Goal: Find specific fact: Find contact information

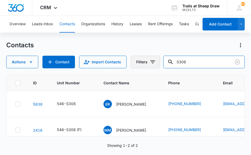
drag, startPoint x: 198, startPoint y: 65, endPoint x: 159, endPoint y: 67, distance: 39.5
click at [159, 67] on div "Actions Contact Import Contacts Filters S308" at bounding box center [125, 62] width 239 height 13
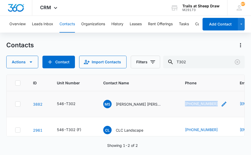
drag, startPoint x: 184, startPoint y: 103, endPoint x: 215, endPoint y: 104, distance: 31.0
click at [215, 104] on td "[PHONE_NUMBER]" at bounding box center [206, 104] width 55 height 26
copy link "[PHONE_NUMBER]"
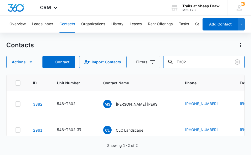
drag, startPoint x: 208, startPoint y: 60, endPoint x: 160, endPoint y: 65, distance: 48.5
click at [160, 65] on div "Actions Contact Import Contacts Filters T302" at bounding box center [125, 62] width 239 height 13
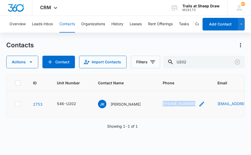
drag, startPoint x: 145, startPoint y: 103, endPoint x: 180, endPoint y: 105, distance: 34.9
click at [180, 105] on td "[PHONE_NUMBER]" at bounding box center [184, 104] width 55 height 26
copy link "[PHONE_NUMBER]"
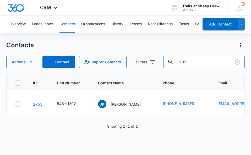
drag, startPoint x: 188, startPoint y: 59, endPoint x: 167, endPoint y: 59, distance: 21.3
click at [167, 59] on div "Actions Contact Import Contacts Filters U202" at bounding box center [125, 62] width 239 height 13
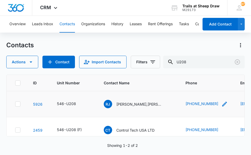
drag, startPoint x: 179, startPoint y: 102, endPoint x: 224, endPoint y: 105, distance: 45.0
click at [224, 105] on tr "5926 546-U208 [PERSON_NAME] [PERSON_NAME],[PERSON_NAME], [PERSON_NAME] & [PERSO…" at bounding box center [247, 104] width 481 height 26
copy tr "[PHONE_NUMBER]"
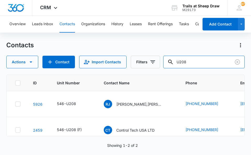
drag, startPoint x: 197, startPoint y: 65, endPoint x: 170, endPoint y: 68, distance: 27.2
click at [170, 68] on div "Contacts Actions Contact Import Contacts Filters U208 ID Unit Number Contact Na…" at bounding box center [125, 97] width 239 height 113
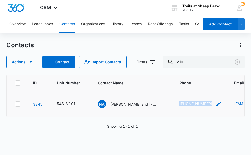
drag, startPoint x: 173, startPoint y: 102, endPoint x: 210, endPoint y: 105, distance: 37.3
click at [210, 105] on tr "3845 546-V101 Na [PERSON_NAME] and [PERSON_NAME] [PHONE_NUMBER] [EMAIL_ADDRESS]…" at bounding box center [244, 104] width 475 height 26
copy tr "[PHONE_NUMBER]"
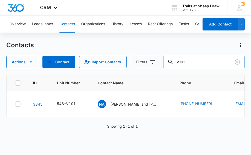
drag, startPoint x: 206, startPoint y: 57, endPoint x: 173, endPoint y: 64, distance: 34.3
click at [173, 64] on div "V101" at bounding box center [205, 62] width 82 height 13
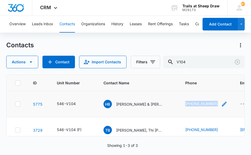
drag, startPoint x: 183, startPoint y: 105, endPoint x: 216, endPoint y: 107, distance: 32.6
click at [216, 107] on td "[PHONE_NUMBER]" at bounding box center [206, 104] width 55 height 26
copy link "[PHONE_NUMBER]"
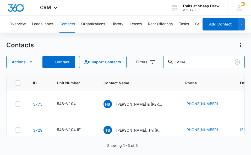
drag, startPoint x: 204, startPoint y: 64, endPoint x: 165, endPoint y: 65, distance: 38.9
click at [165, 65] on div "Actions Contact Import Contacts Filters V104" at bounding box center [125, 62] width 239 height 13
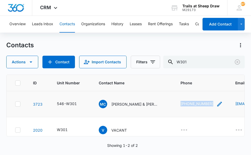
drag, startPoint x: 176, startPoint y: 103, endPoint x: 210, endPoint y: 104, distance: 34.2
click at [210, 104] on td "[PHONE_NUMBER]" at bounding box center [202, 104] width 55 height 26
copy link "[PHONE_NUMBER]"
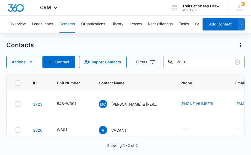
click at [196, 64] on input "W301" at bounding box center [205, 62] width 82 height 13
type input "X204"
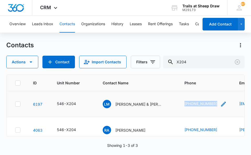
drag, startPoint x: 178, startPoint y: 104, endPoint x: 216, endPoint y: 104, distance: 38.3
click at [216, 104] on tr "[PHONE_NUMBER] [PERSON_NAME] & [PERSON_NAME] [PHONE_NUMBER] [EMAIL_ADDRESS][DOM…" at bounding box center [247, 104] width 480 height 26
copy tr "[PHONE_NUMBER]"
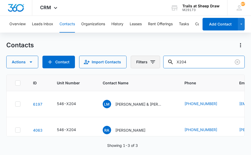
drag, startPoint x: 201, startPoint y: 62, endPoint x: 151, endPoint y: 65, distance: 50.2
click at [151, 65] on div "Actions Contact Import Contacts Filters X204" at bounding box center [125, 62] width 239 height 13
drag, startPoint x: 194, startPoint y: 61, endPoint x: 165, endPoint y: 63, distance: 29.0
click at [165, 63] on div "Actions Contact Import Contacts Filters S304" at bounding box center [125, 62] width 239 height 13
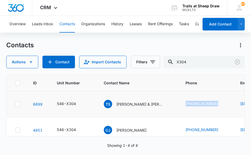
drag, startPoint x: 181, startPoint y: 103, endPoint x: 211, endPoint y: 107, distance: 30.3
click at [211, 107] on td "[PHONE_NUMBER]" at bounding box center [207, 104] width 55 height 26
copy link "[PHONE_NUMBER]"
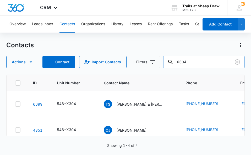
drag, startPoint x: 196, startPoint y: 66, endPoint x: 177, endPoint y: 66, distance: 18.1
click at [177, 66] on div "X304" at bounding box center [205, 62] width 82 height 13
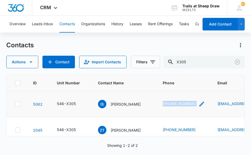
drag, startPoint x: 150, startPoint y: 101, endPoint x: 188, endPoint y: 102, distance: 38.3
click at [188, 102] on td "[PHONE_NUMBER]" at bounding box center [184, 104] width 55 height 26
copy div "[PHONE_NUMBER]"
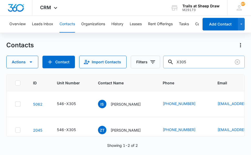
drag, startPoint x: 195, startPoint y: 59, endPoint x: 175, endPoint y: 65, distance: 21.0
click at [175, 65] on div "X305" at bounding box center [205, 62] width 82 height 13
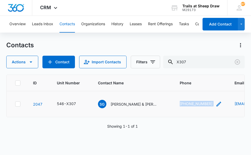
drag, startPoint x: 176, startPoint y: 106, endPoint x: 215, endPoint y: 105, distance: 38.6
click at [215, 105] on td "[PHONE_NUMBER]" at bounding box center [201, 104] width 55 height 26
copy div "[PHONE_NUMBER]"
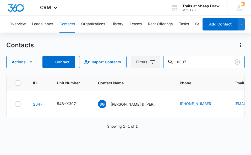
drag, startPoint x: 213, startPoint y: 63, endPoint x: 151, endPoint y: 66, distance: 62.0
click at [151, 66] on div "Actions Contact Import Contacts Filters X307" at bounding box center [125, 62] width 239 height 13
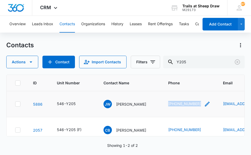
drag, startPoint x: 187, startPoint y: 103, endPoint x: 215, endPoint y: 104, distance: 28.9
click at [215, 104] on td "[PHONE_NUMBER]" at bounding box center [189, 104] width 55 height 26
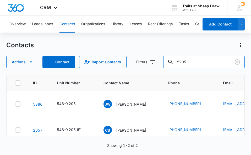
drag, startPoint x: 206, startPoint y: 67, endPoint x: 145, endPoint y: 72, distance: 61.1
click at [145, 72] on div "Contacts Actions Contact Import Contacts Filters Y205 ID Unit Number Contact Na…" at bounding box center [125, 97] width 239 height 113
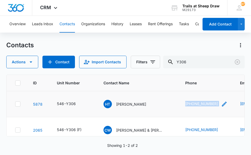
drag, startPoint x: 183, startPoint y: 104, endPoint x: 217, endPoint y: 102, distance: 34.4
click at [217, 102] on td "[PHONE_NUMBER]" at bounding box center [206, 104] width 55 height 26
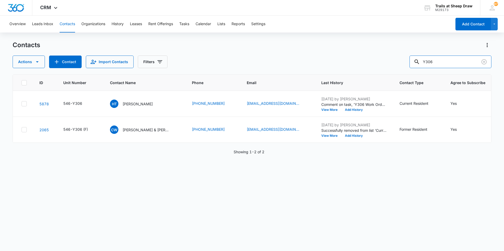
drag, startPoint x: 434, startPoint y: 66, endPoint x: 410, endPoint y: 66, distance: 24.1
click at [251, 66] on div "Actions Contact Import Contacts Filters Y306" at bounding box center [252, 62] width 479 height 13
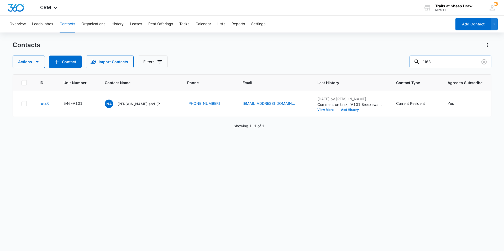
drag, startPoint x: 442, startPoint y: 54, endPoint x: 441, endPoint y: 57, distance: 3.2
click at [251, 57] on div "Contacts Actions Contact Import Contacts Filters 1163" at bounding box center [252, 54] width 479 height 27
drag, startPoint x: 442, startPoint y: 59, endPoint x: 409, endPoint y: 66, distance: 34.4
click at [251, 66] on div "Actions Contact Import Contacts Filters 1163" at bounding box center [252, 62] width 479 height 13
drag, startPoint x: 446, startPoint y: 61, endPoint x: 378, endPoint y: 67, distance: 67.9
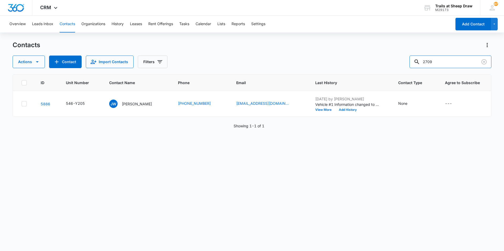
click at [251, 67] on div "Actions Contact Import Contacts Filters 2709" at bounding box center [252, 62] width 479 height 13
type input "1218"
